Goal: Navigation & Orientation: Find specific page/section

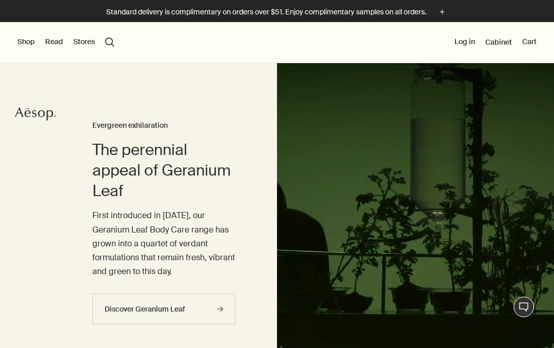
click at [23, 46] on button "Shop" at bounding box center [25, 42] width 17 height 10
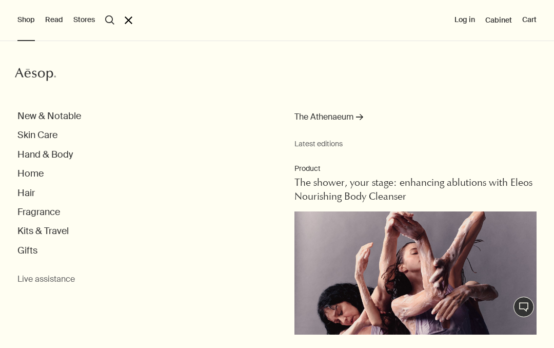
click at [500, 21] on span "Cabinet" at bounding box center [498, 19] width 27 height 9
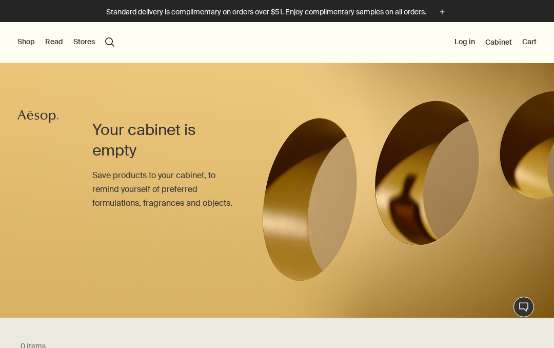
click at [29, 53] on div "Shop New & Notable Skin Care Hand & Body Home Hair Fragrance Kits & Travel Gift…" at bounding box center [277, 42] width 554 height 41
click at [24, 43] on button "Shop" at bounding box center [25, 42] width 17 height 10
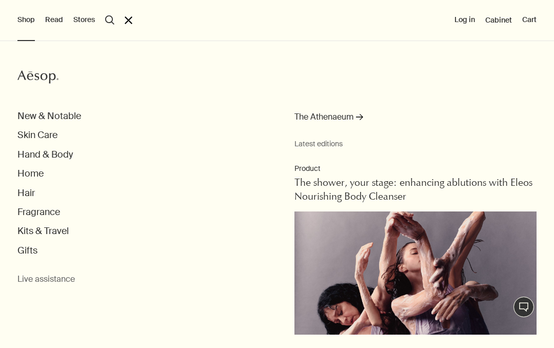
click at [57, 232] on button "Kits & Travel" at bounding box center [42, 231] width 51 height 12
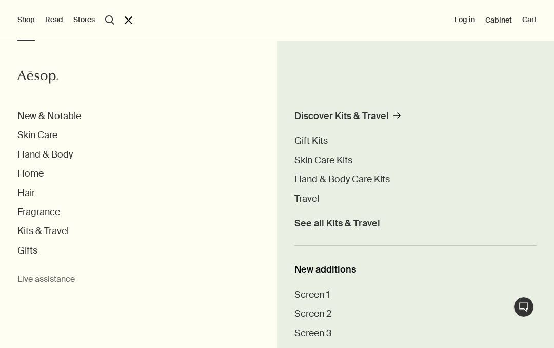
click at [315, 199] on span "Travel" at bounding box center [306, 198] width 25 height 12
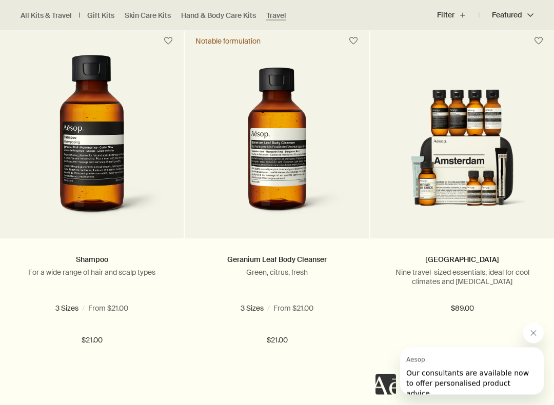
scroll to position [1718, 0]
click at [503, 174] on img at bounding box center [462, 155] width 153 height 133
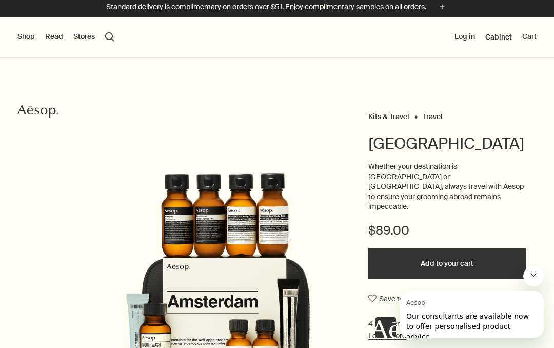
scroll to position [5, 0]
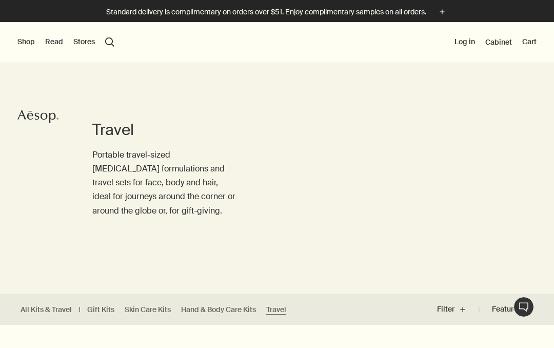
click at [20, 37] on button "Shop" at bounding box center [25, 42] width 17 height 10
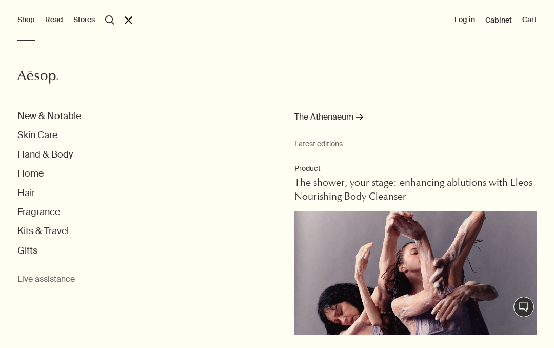
click at [35, 133] on button "Skin Care" at bounding box center [37, 135] width 40 height 12
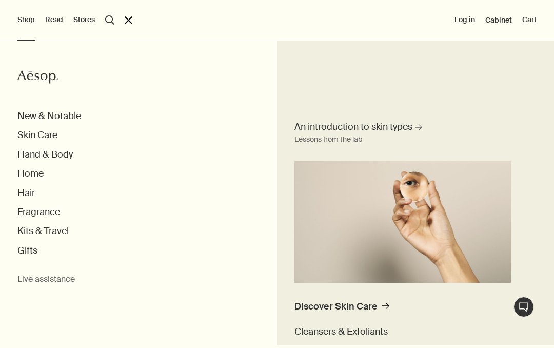
click at [36, 137] on button "Skin Care" at bounding box center [37, 135] width 40 height 12
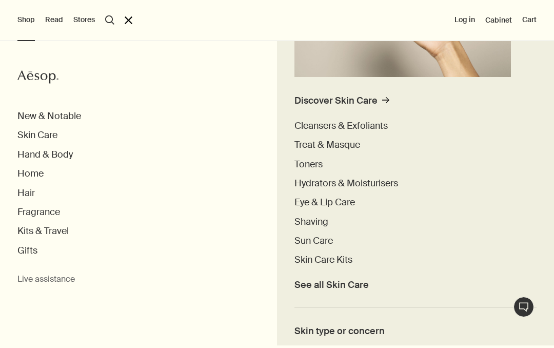
scroll to position [211, 0]
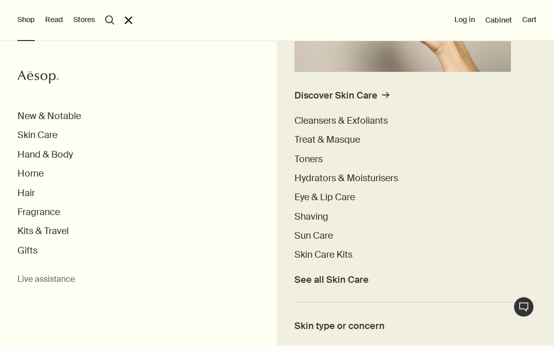
click at [385, 116] on span "Cleansers & Exfoliants" at bounding box center [340, 120] width 93 height 12
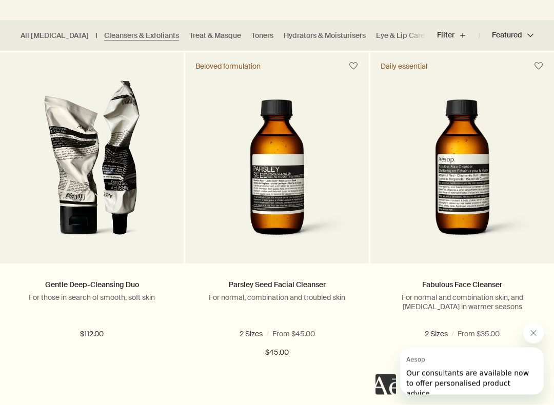
scroll to position [274, 0]
click at [78, 186] on img at bounding box center [92, 164] width 148 height 168
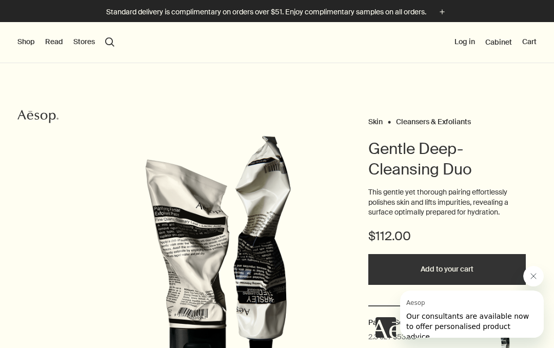
click at [20, 44] on button "Shop" at bounding box center [25, 42] width 17 height 10
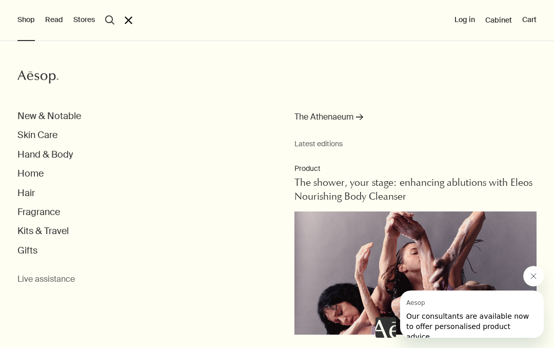
click at [50, 211] on button "Fragrance" at bounding box center [38, 212] width 43 height 12
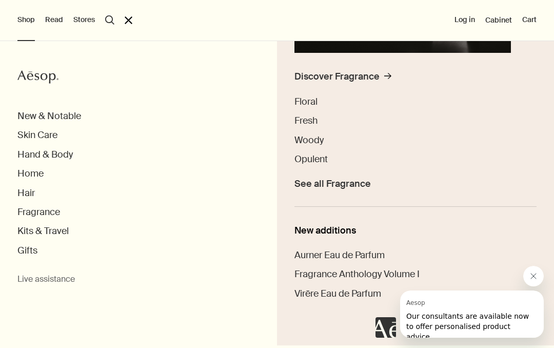
scroll to position [230, 0]
click at [358, 181] on span "See all Fragrance" at bounding box center [332, 183] width 76 height 12
